Goal: Find specific page/section: Find specific page/section

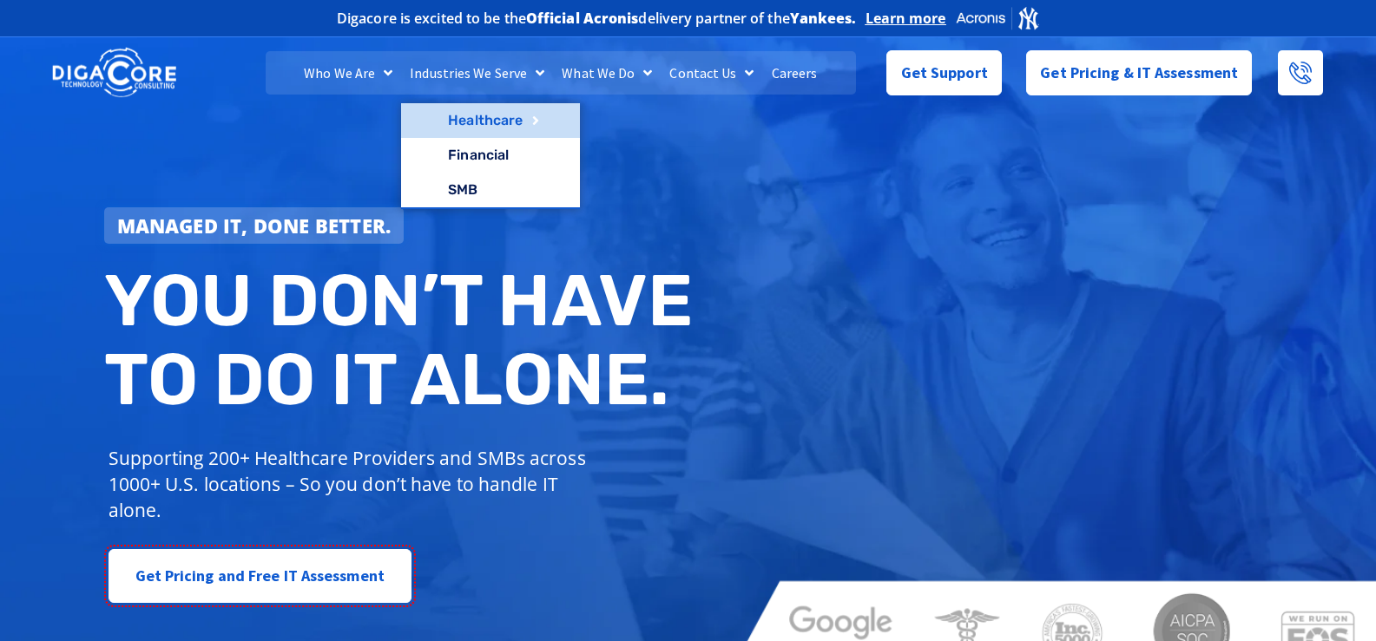
click at [502, 116] on link "Healthcare" at bounding box center [490, 120] width 179 height 35
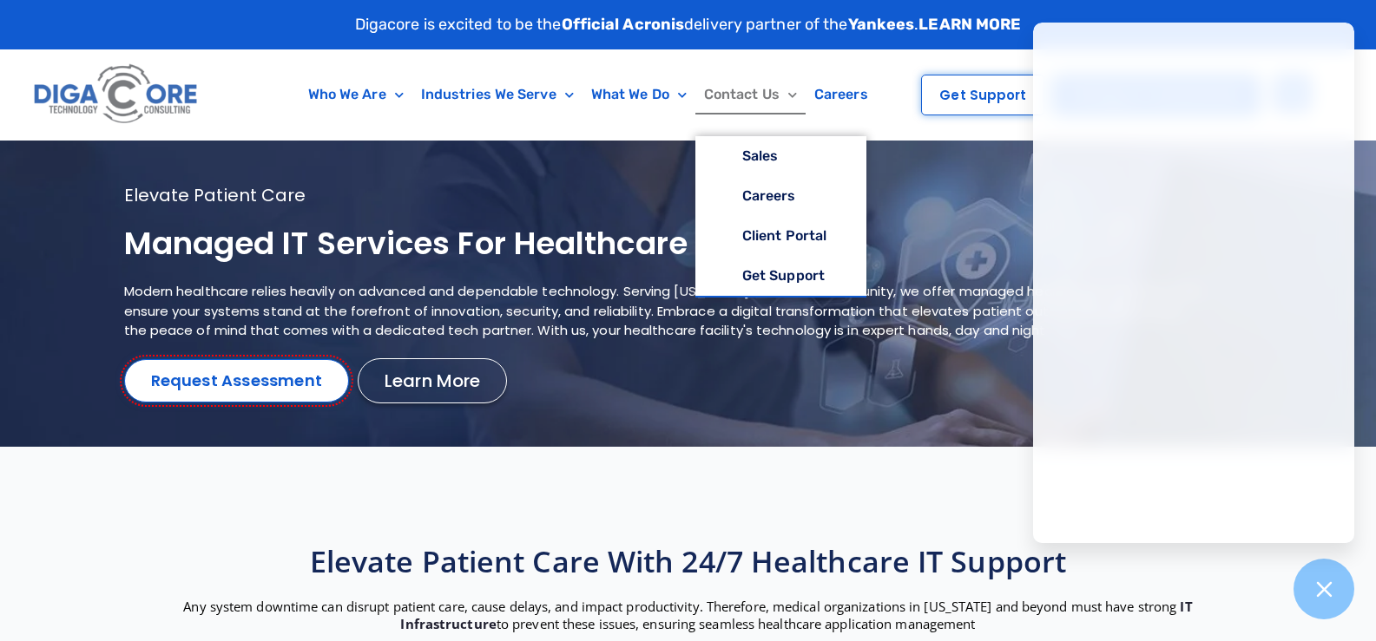
click at [764, 95] on link "Contact Us" at bounding box center [750, 95] width 110 height 40
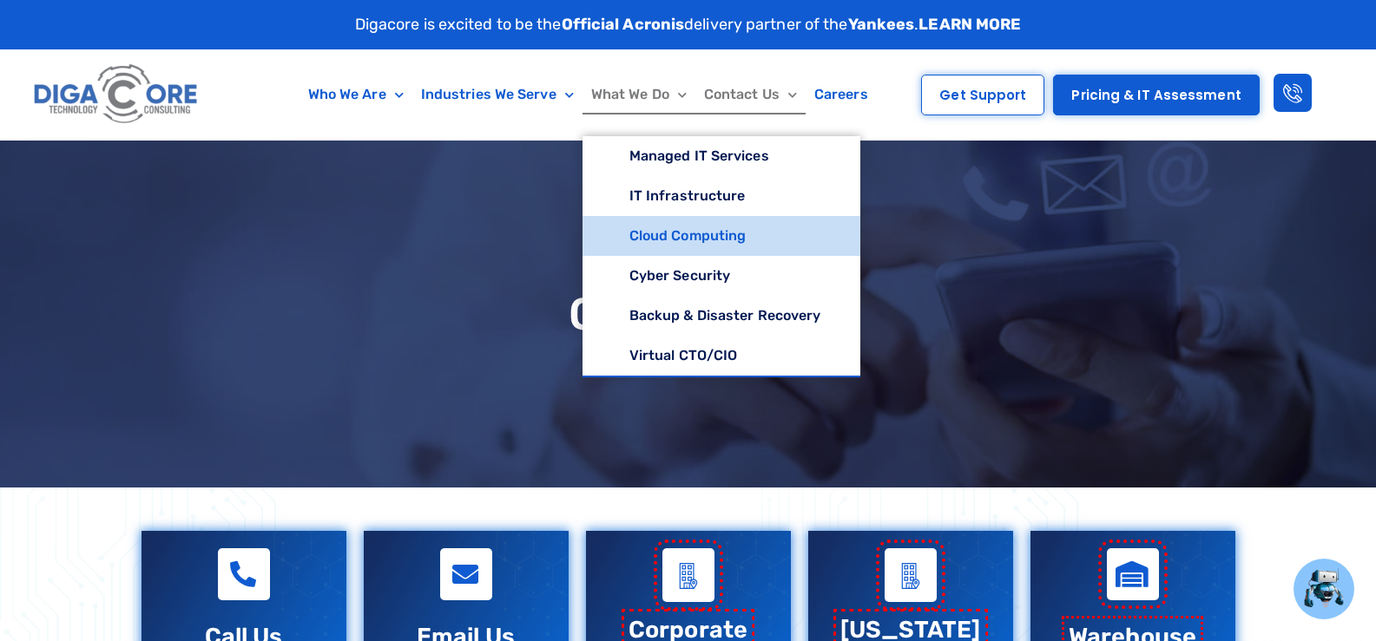
click at [646, 235] on link "Cloud Computing" at bounding box center [721, 236] width 279 height 40
